Goal: Transaction & Acquisition: Purchase product/service

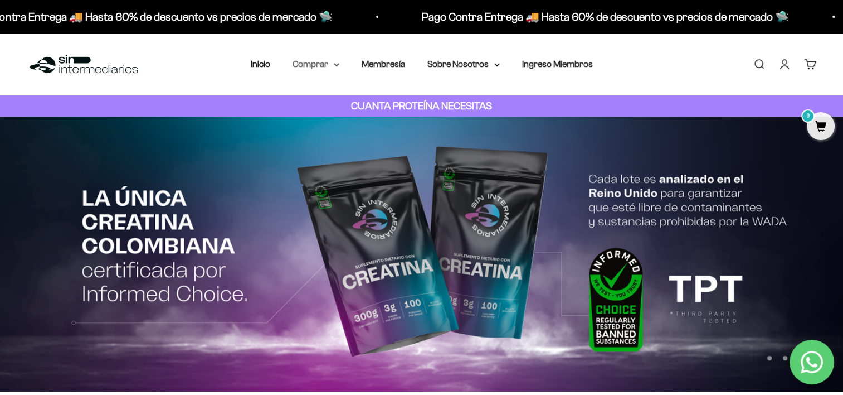
click at [324, 65] on summary "Comprar" at bounding box center [316, 64] width 47 height 14
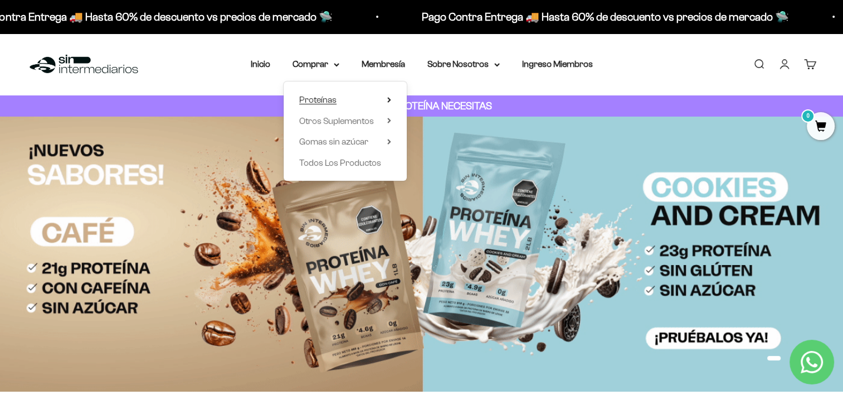
click at [388, 100] on icon at bounding box center [389, 100] width 4 height 6
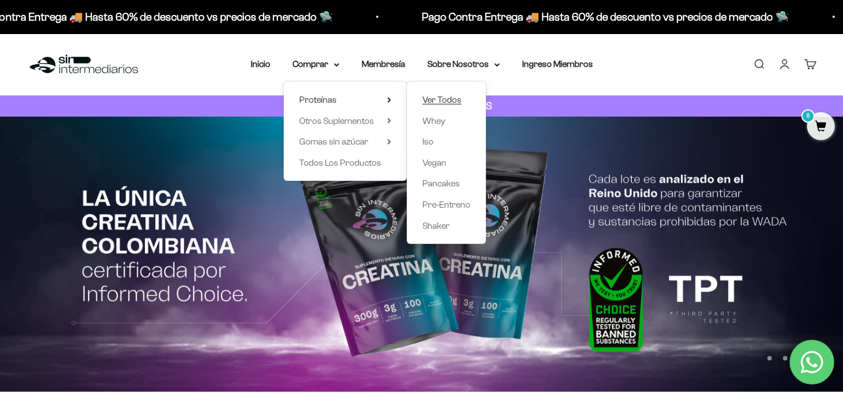
click at [443, 99] on span "Ver Todos" at bounding box center [441, 99] width 39 height 9
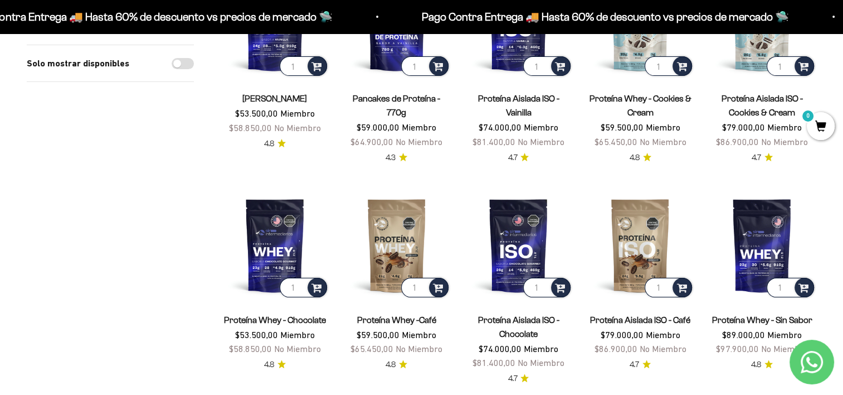
scroll to position [223, 0]
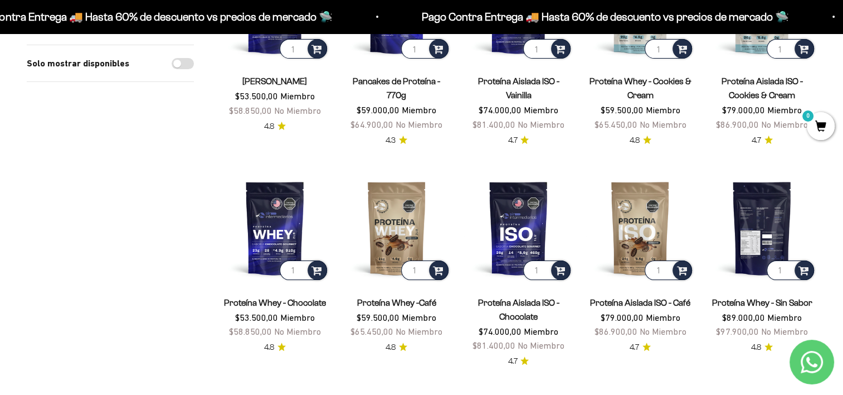
click at [766, 226] on img at bounding box center [762, 227] width 109 height 109
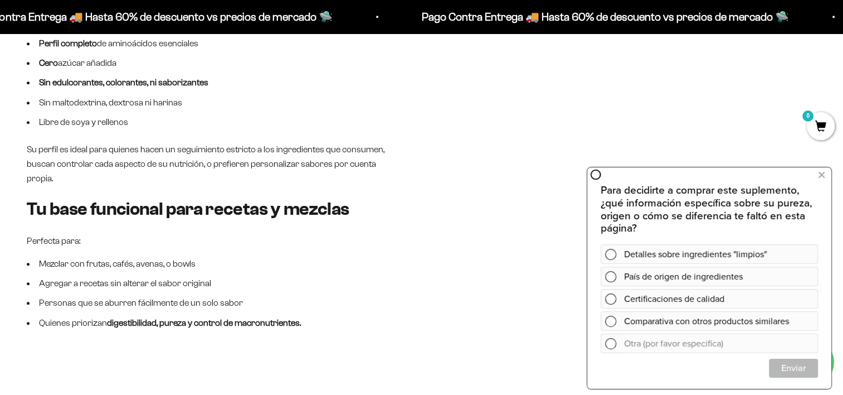
scroll to position [836, 0]
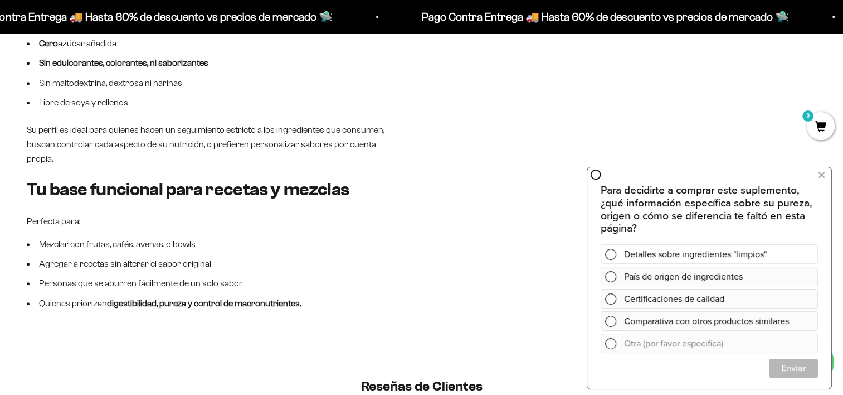
click at [607, 256] on span at bounding box center [610, 254] width 11 height 11
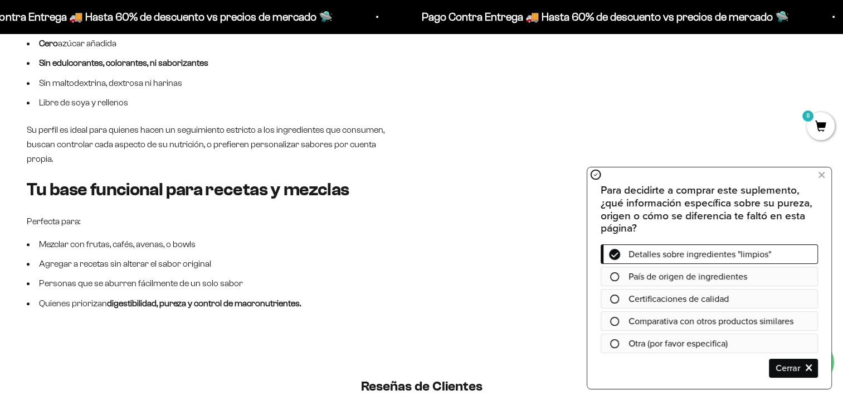
click at [617, 298] on icon at bounding box center [614, 298] width 9 height 9
click at [616, 322] on icon at bounding box center [614, 321] width 9 height 9
click at [789, 363] on span "Cerrar" at bounding box center [794, 368] width 48 height 20
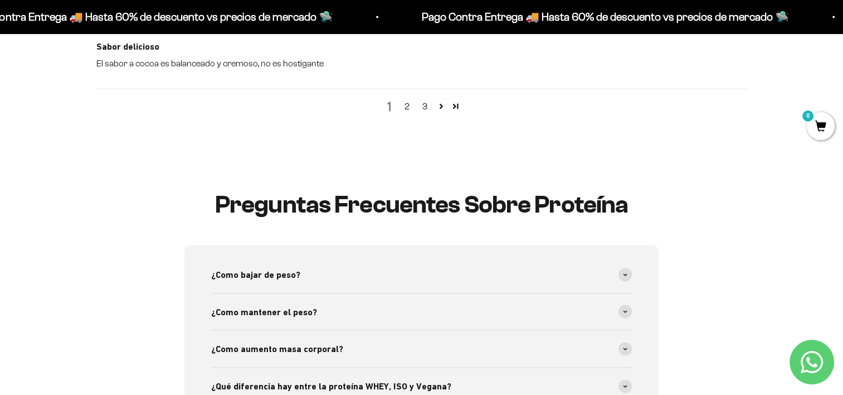
scroll to position [1950, 0]
